Goal: Find specific page/section: Find specific page/section

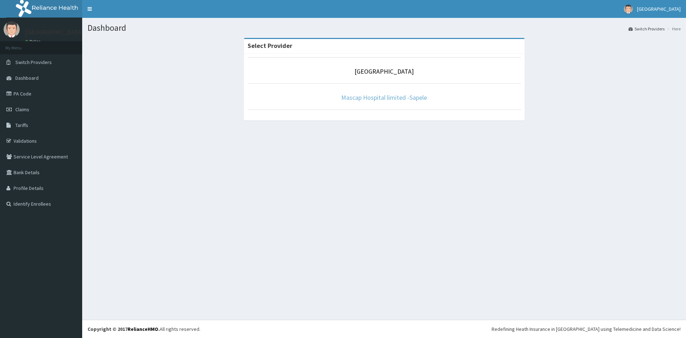
click at [404, 98] on link "Mascap Hospital limited -Sapele" at bounding box center [384, 97] width 86 height 8
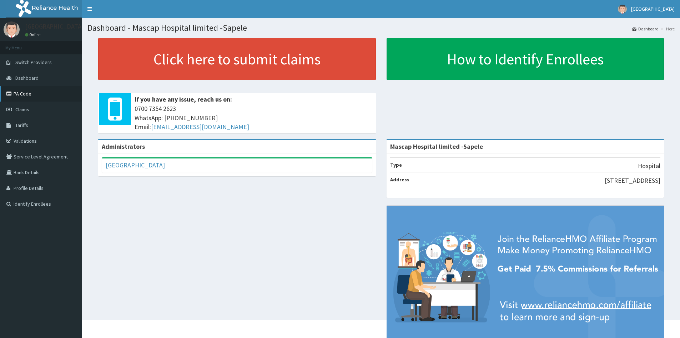
click at [40, 96] on link "PA Code" at bounding box center [41, 94] width 82 height 16
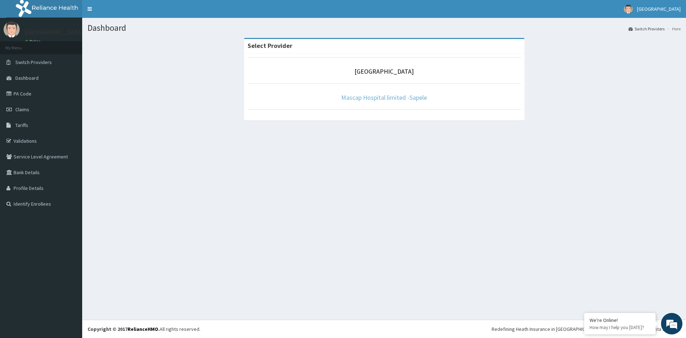
click at [401, 96] on link "Mascap Hospital limited -Sapele" at bounding box center [384, 97] width 86 height 8
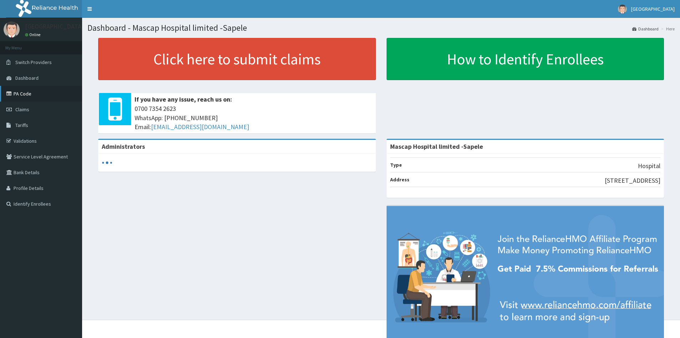
click at [20, 93] on link "PA Code" at bounding box center [41, 94] width 82 height 16
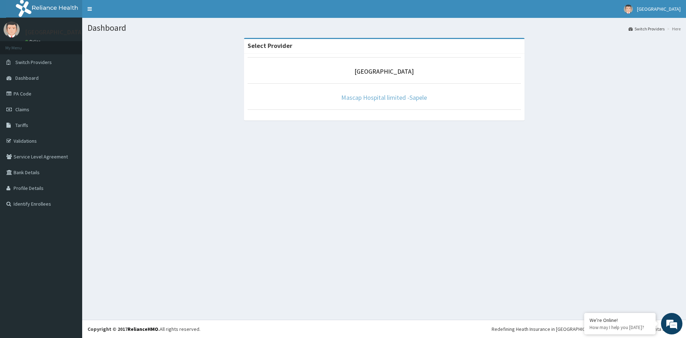
click at [370, 94] on link "Mascap Hospital limited -Sapele" at bounding box center [384, 97] width 86 height 8
click at [413, 91] on li "Mascap Hospital limited -Sapele" at bounding box center [384, 96] width 273 height 26
click at [413, 100] on link "Mascap Hospital limited -Sapele" at bounding box center [384, 97] width 86 height 8
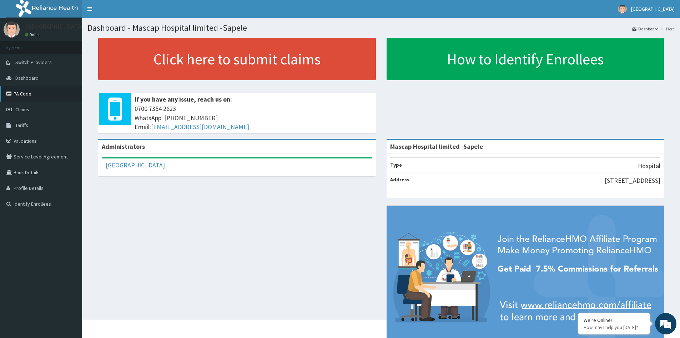
click at [23, 95] on link "PA Code" at bounding box center [41, 94] width 82 height 16
click at [21, 97] on link "PA Code" at bounding box center [41, 94] width 82 height 16
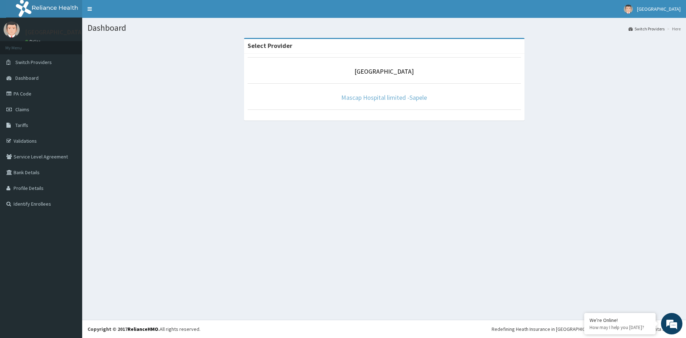
click at [393, 98] on link "Mascap Hospital limited -Sapele" at bounding box center [384, 97] width 86 height 8
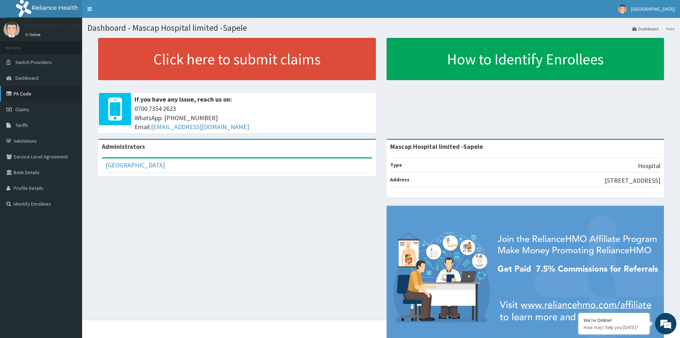
click at [17, 91] on link "PA Code" at bounding box center [41, 94] width 82 height 16
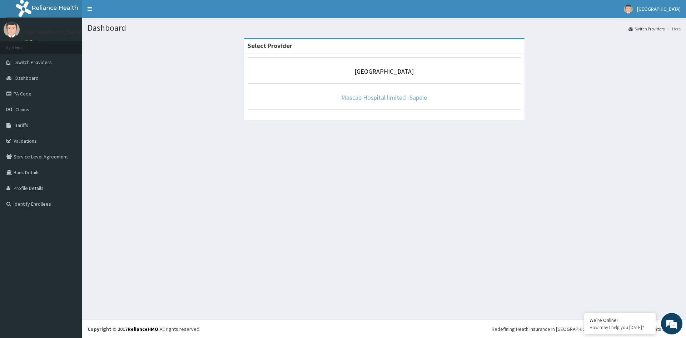
click at [369, 96] on link "Mascap Hospital limited -Sapele" at bounding box center [384, 97] width 86 height 8
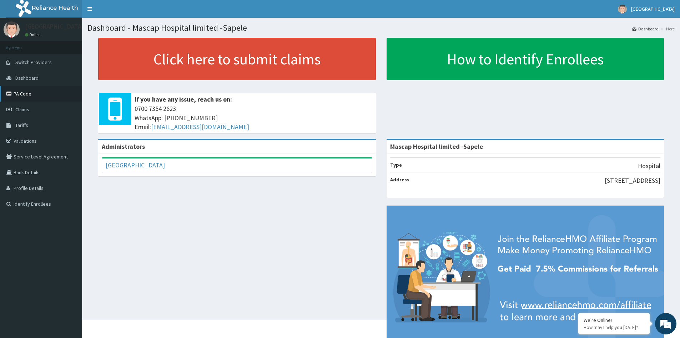
click at [33, 95] on link "PA Code" at bounding box center [41, 94] width 82 height 16
